Goal: Information Seeking & Learning: Learn about a topic

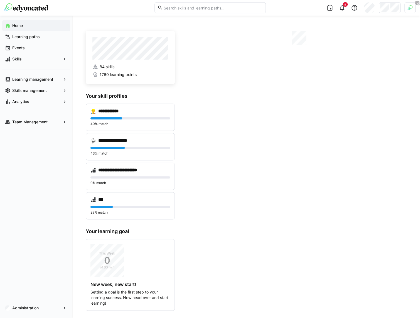
click at [389, 9] on div at bounding box center [390, 7] width 22 height 11
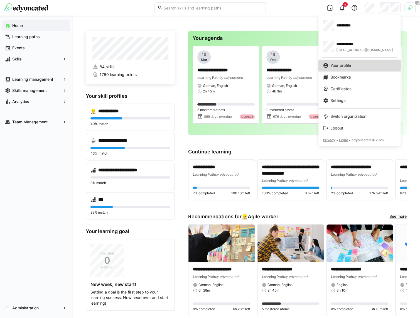
click at [334, 65] on span "Your profile" at bounding box center [341, 66] width 21 height 6
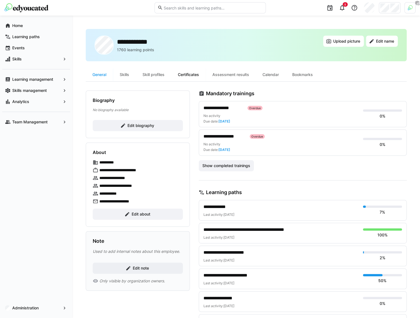
click at [192, 74] on div "Certificates" at bounding box center [188, 74] width 35 height 13
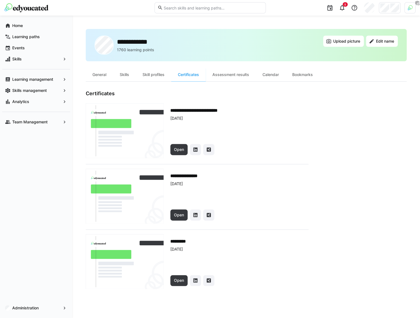
click at [408, 9] on img at bounding box center [410, 7] width 5 height 5
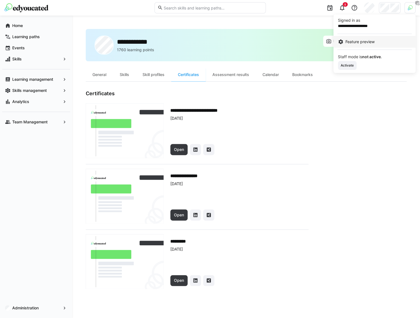
click at [351, 47] on link "Feature preview" at bounding box center [375, 42] width 82 height 12
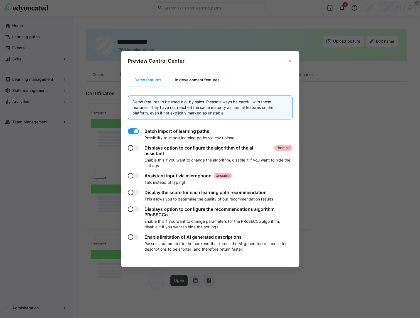
click at [200, 79] on div "In development features" at bounding box center [197, 79] width 58 height 13
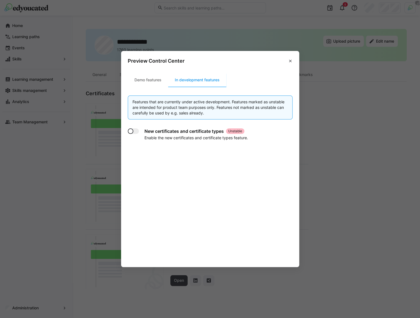
click at [133, 130] on div at bounding box center [131, 131] width 6 height 6
click at [280, 61] on header "Preview Control Center" at bounding box center [210, 60] width 178 height 18
click at [286, 61] on header "Preview Control Center" at bounding box center [210, 60] width 178 height 18
click at [290, 63] on eds-icon at bounding box center [290, 61] width 4 height 4
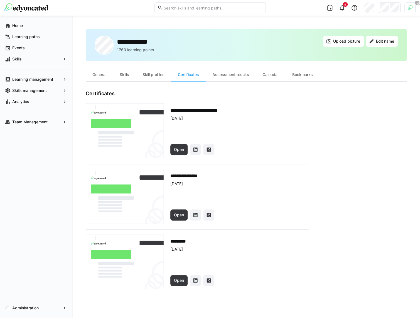
click at [319, 191] on app-user-profile-inner-container "**********" at bounding box center [246, 191] width 321 height 200
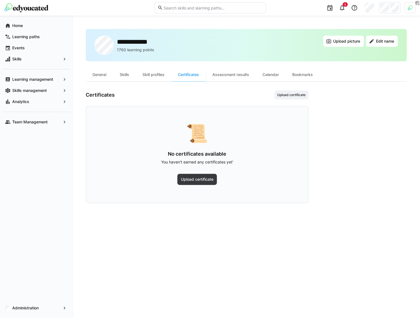
click at [90, 96] on h3 "Certificates" at bounding box center [100, 95] width 29 height 6
click at [98, 96] on h3 "Certificates" at bounding box center [100, 95] width 29 height 6
click at [143, 97] on div "Certificates Upload certificate" at bounding box center [197, 95] width 223 height 9
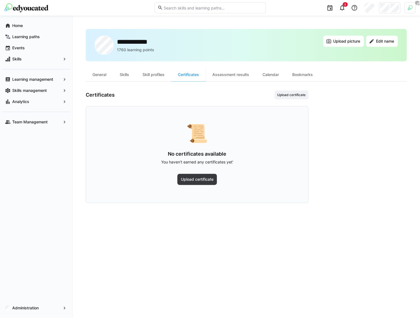
click at [143, 97] on div "Certificates Upload certificate" at bounding box center [197, 95] width 223 height 9
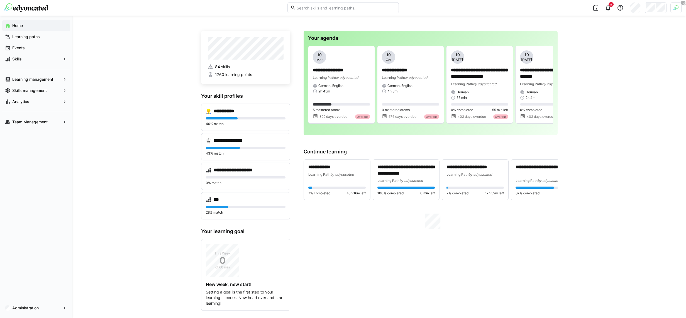
click at [669, 9] on div "9" at bounding box center [542, 8] width 279 height 16
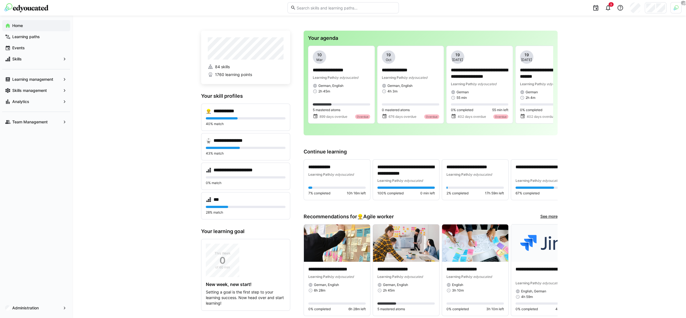
click at [674, 10] on img at bounding box center [676, 7] width 5 height 5
click at [616, 67] on span "Activate" at bounding box center [613, 65] width 14 height 4
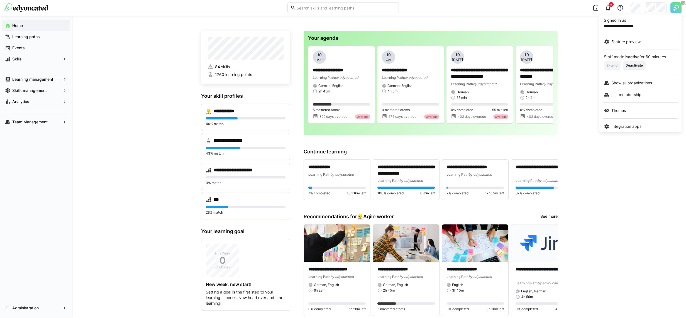
click at [349, 25] on div at bounding box center [343, 159] width 686 height 318
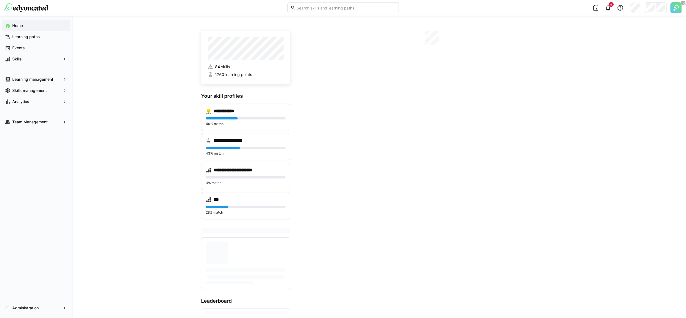
click at [645, 10] on div at bounding box center [656, 7] width 22 height 11
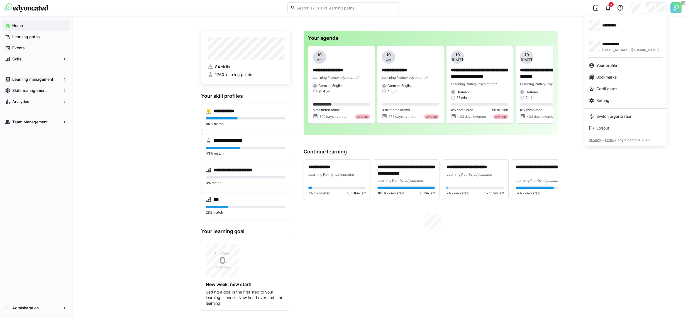
click at [614, 110] on app-user-menu-content "**********" at bounding box center [626, 80] width 82 height 132
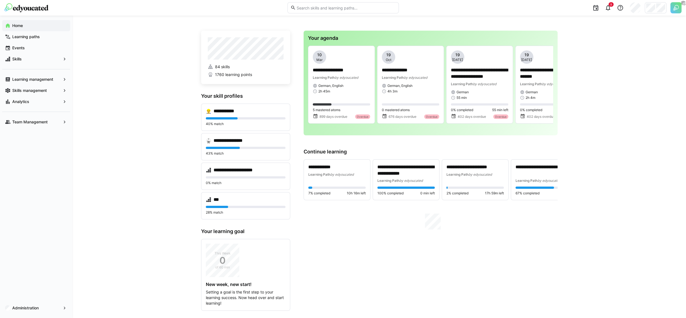
click at [614, 114] on div "**********" at bounding box center [379, 208] width 614 height 384
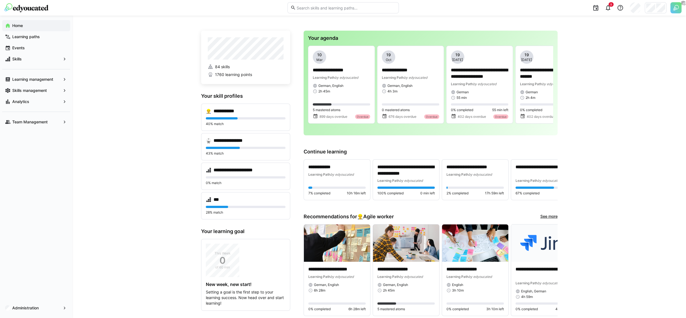
click at [655, 7] on div at bounding box center [656, 7] width 22 height 11
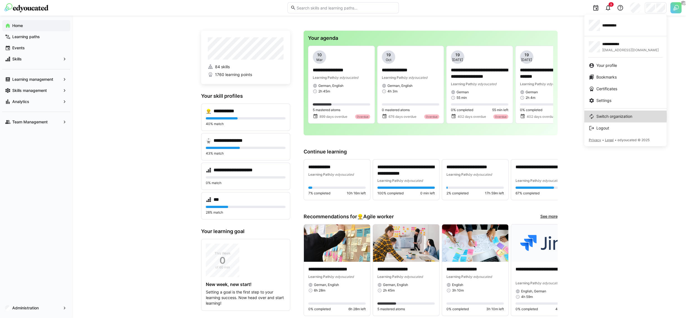
click at [595, 116] on div "Switch organization" at bounding box center [625, 117] width 73 height 6
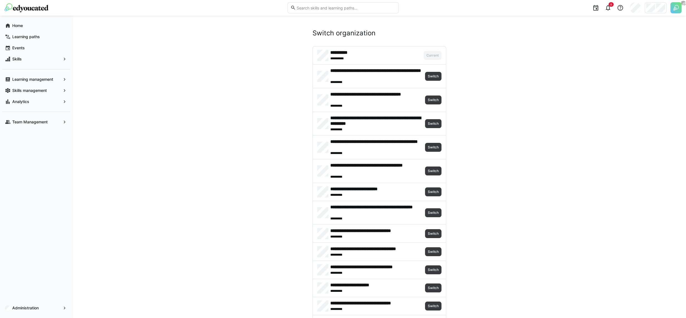
scroll to position [836, 0]
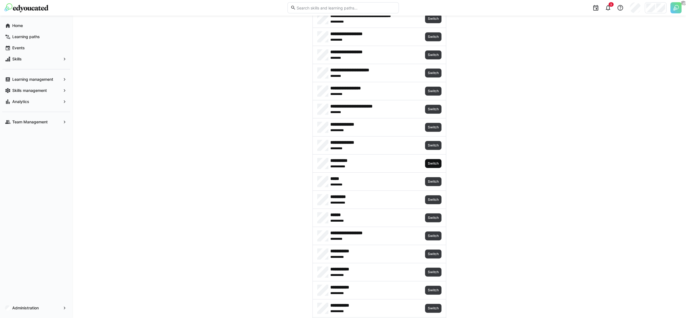
click at [433, 161] on span "Switch" at bounding box center [433, 163] width 12 height 4
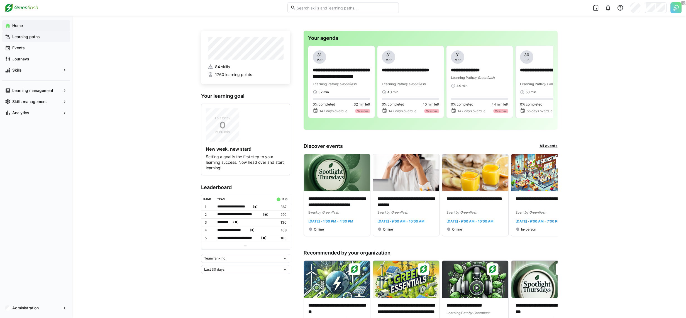
click at [0, 0] on app-navigation-label "Learning paths" at bounding box center [0, 0] width 0 height 0
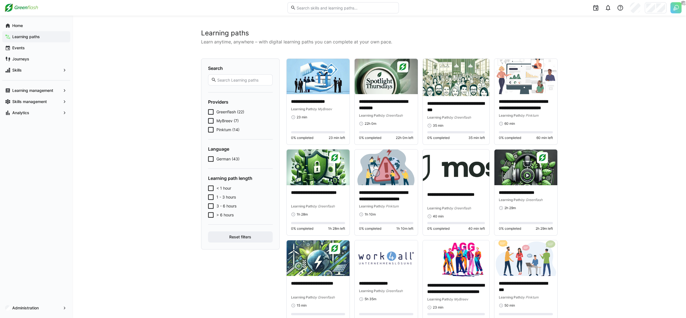
click at [345, 8] on input "text" at bounding box center [346, 7] width 100 height 5
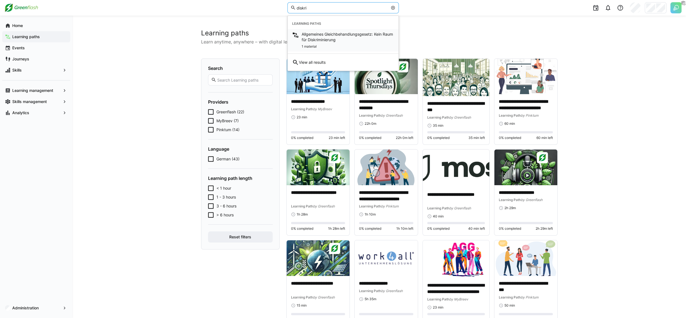
type input "diskri"
click at [358, 42] on span "Allgemeines Gleichbehandlungsgesetz: Kein Raum für Diskriminierung" at bounding box center [348, 36] width 92 height 11
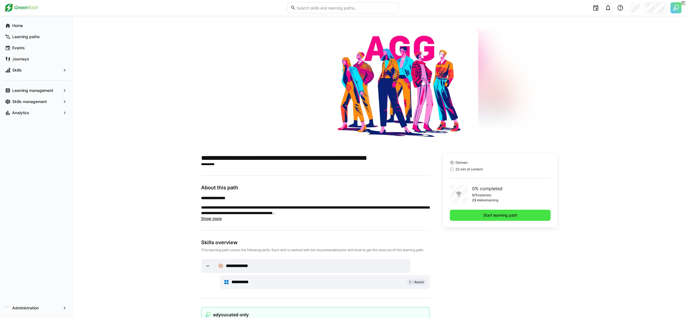
click at [488, 214] on span "Start learning path" at bounding box center [501, 216] width 36 height 6
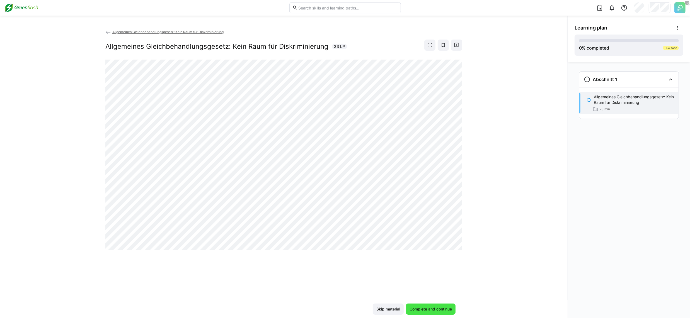
click at [437, 309] on span "Complete and continue" at bounding box center [430, 309] width 44 height 6
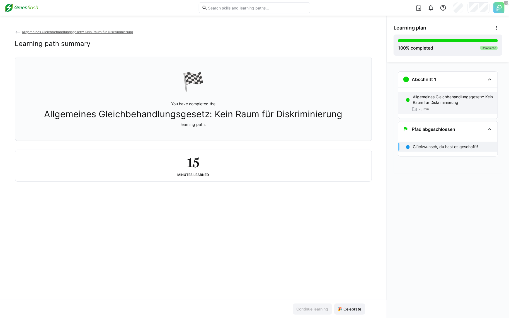
click at [445, 108] on div "23 min" at bounding box center [453, 109] width 80 height 6
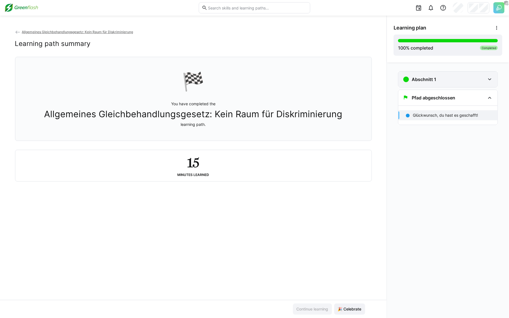
click at [451, 77] on div "Abschnitt 1" at bounding box center [444, 79] width 82 height 7
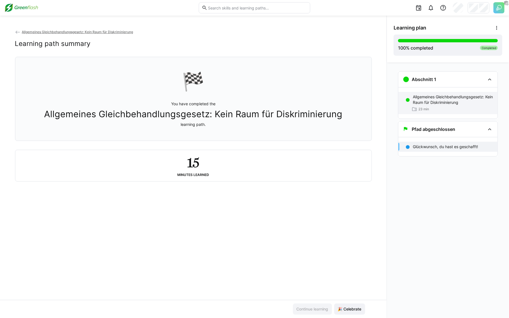
click at [441, 104] on p "Allgemeines Gleichbehandlungsgesetz: Kein Raum für Diskriminierung" at bounding box center [453, 99] width 80 height 11
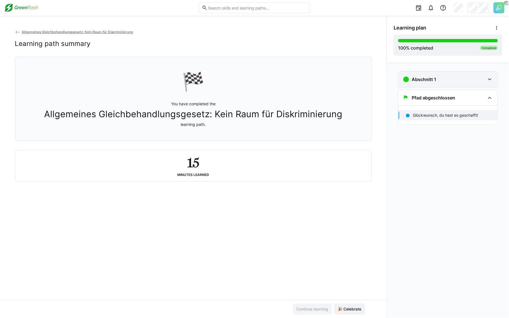
click at [440, 85] on div "Abschnitt 1" at bounding box center [447, 80] width 99 height 16
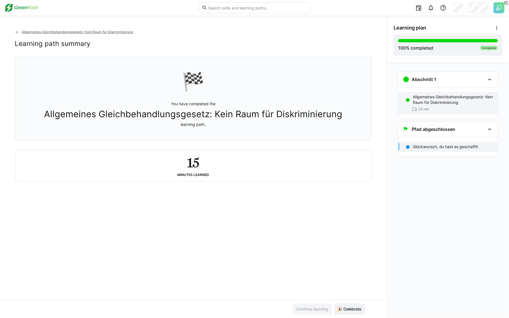
click at [435, 101] on p "Allgemeines Gleichbehandlungsgesetz: Kein Raum für Diskriminierung" at bounding box center [453, 99] width 80 height 11
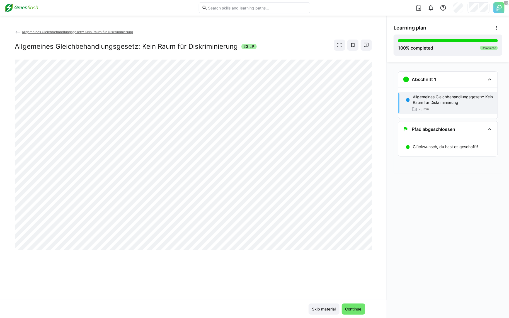
click at [434, 105] on div "Allgemeines Gleichbehandlungsgesetz: Kein Raum für Diskriminierung 23 min" at bounding box center [447, 103] width 99 height 22
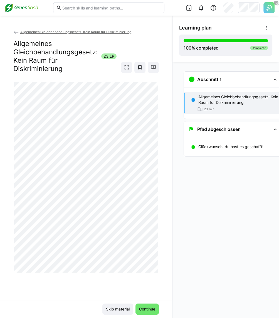
click at [147, 12] on eds-input at bounding box center [108, 7] width 111 height 11
click at [159, 27] on div "Allgemeines Gleichbehandlungsgesetz: Kein Raum für Diskriminierung Allgemeines …" at bounding box center [86, 167] width 172 height 303
